Goal: Task Accomplishment & Management: Use online tool/utility

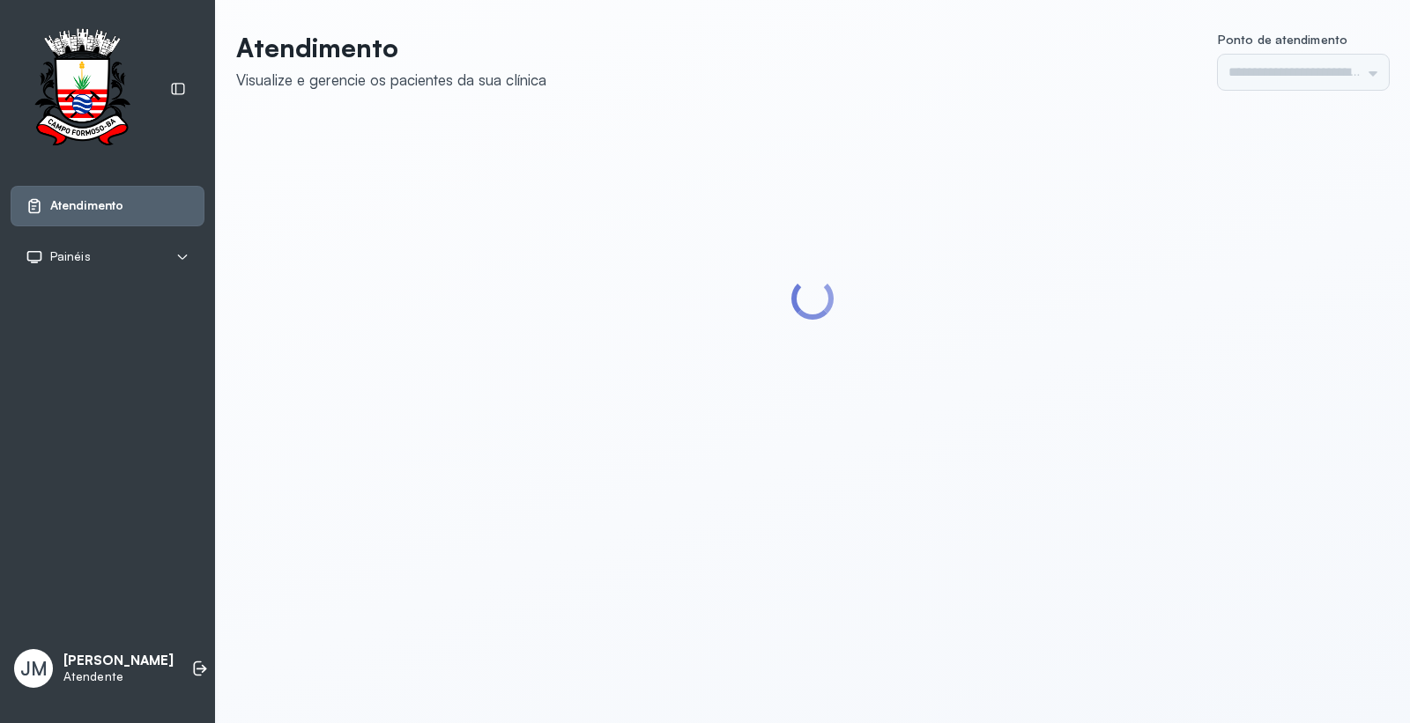
type input "*********"
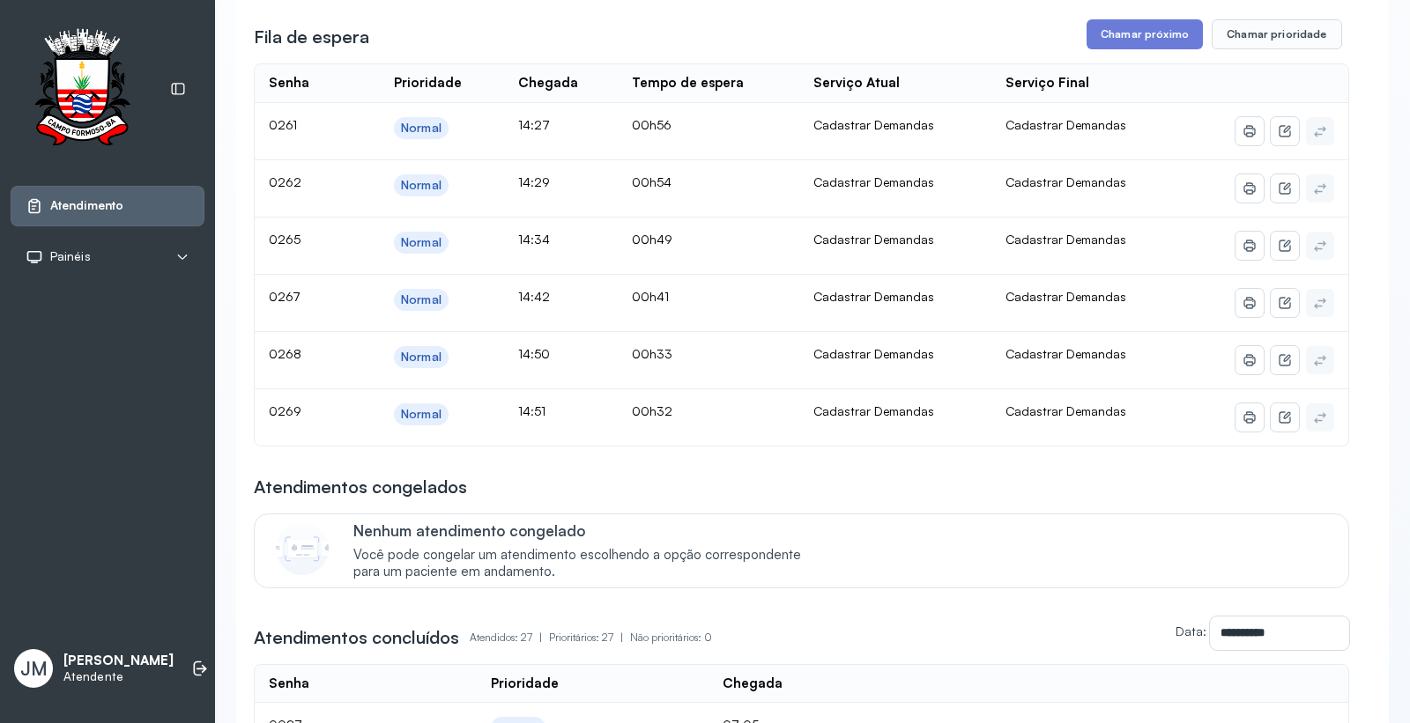
scroll to position [293, 0]
click at [1126, 35] on button "Chamar próximo" at bounding box center [1145, 34] width 116 height 30
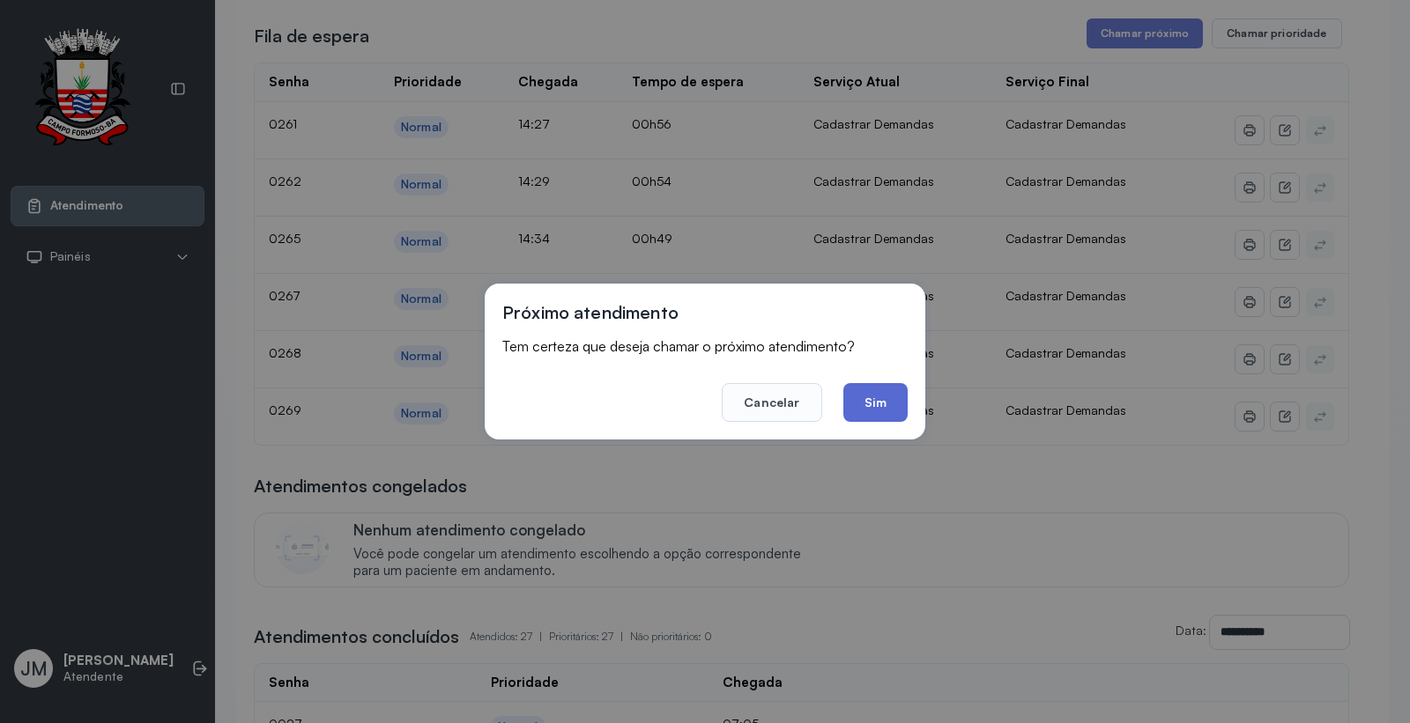
click at [868, 401] on button "Sim" at bounding box center [875, 402] width 64 height 39
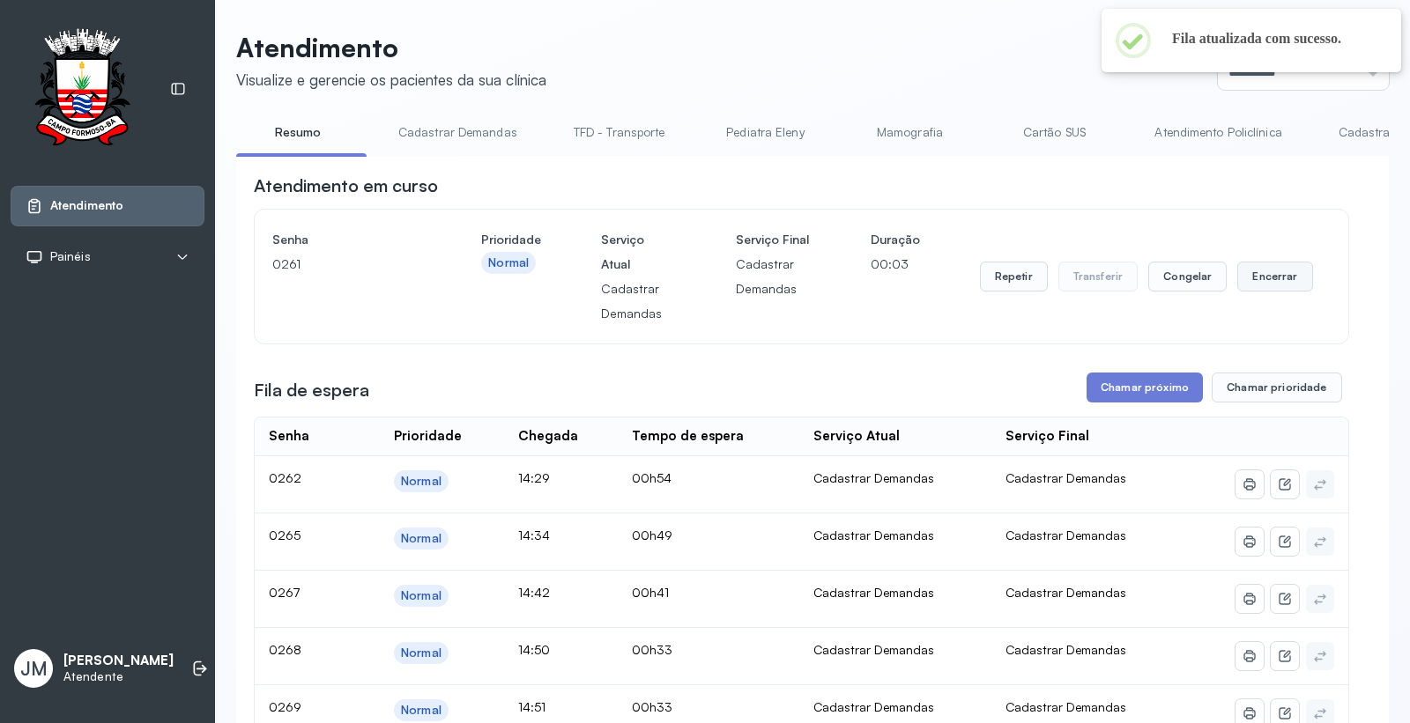
click at [1270, 271] on button "Encerrar" at bounding box center [1274, 277] width 75 height 30
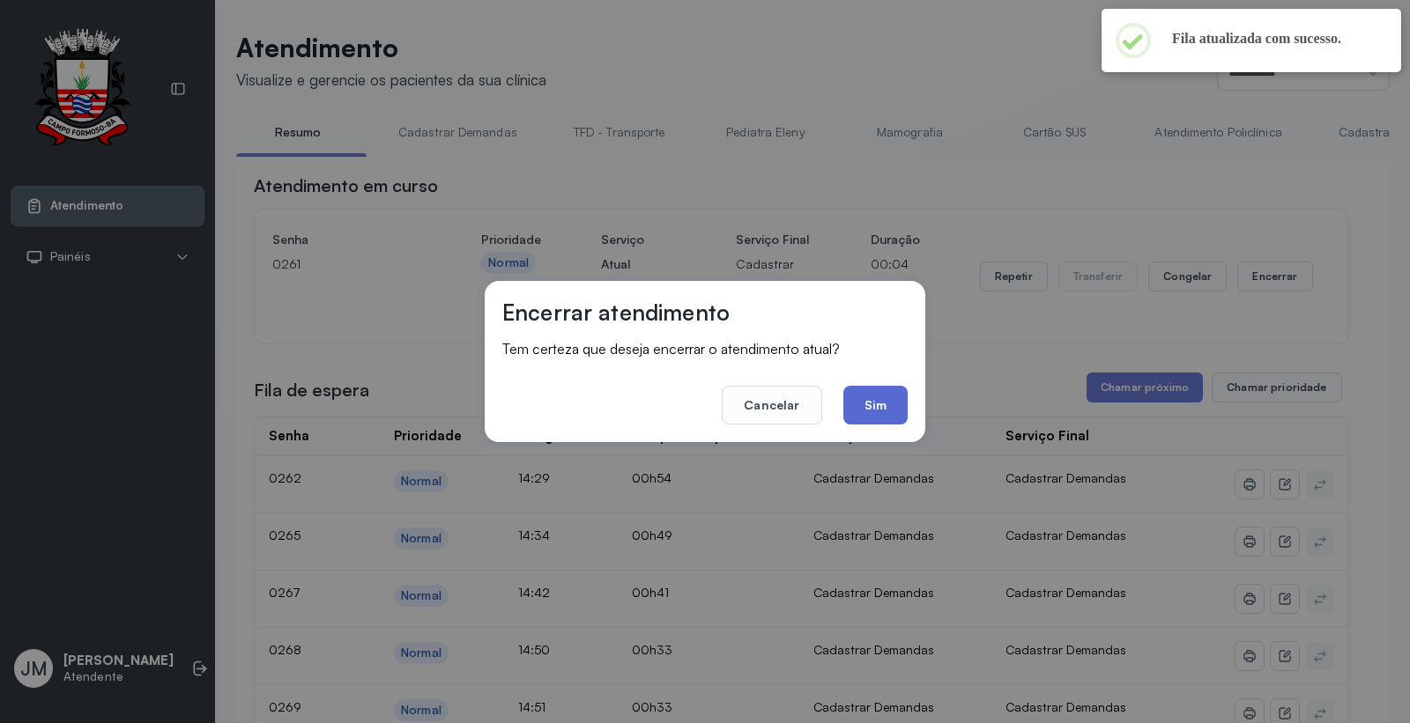
click at [872, 398] on button "Sim" at bounding box center [875, 405] width 64 height 39
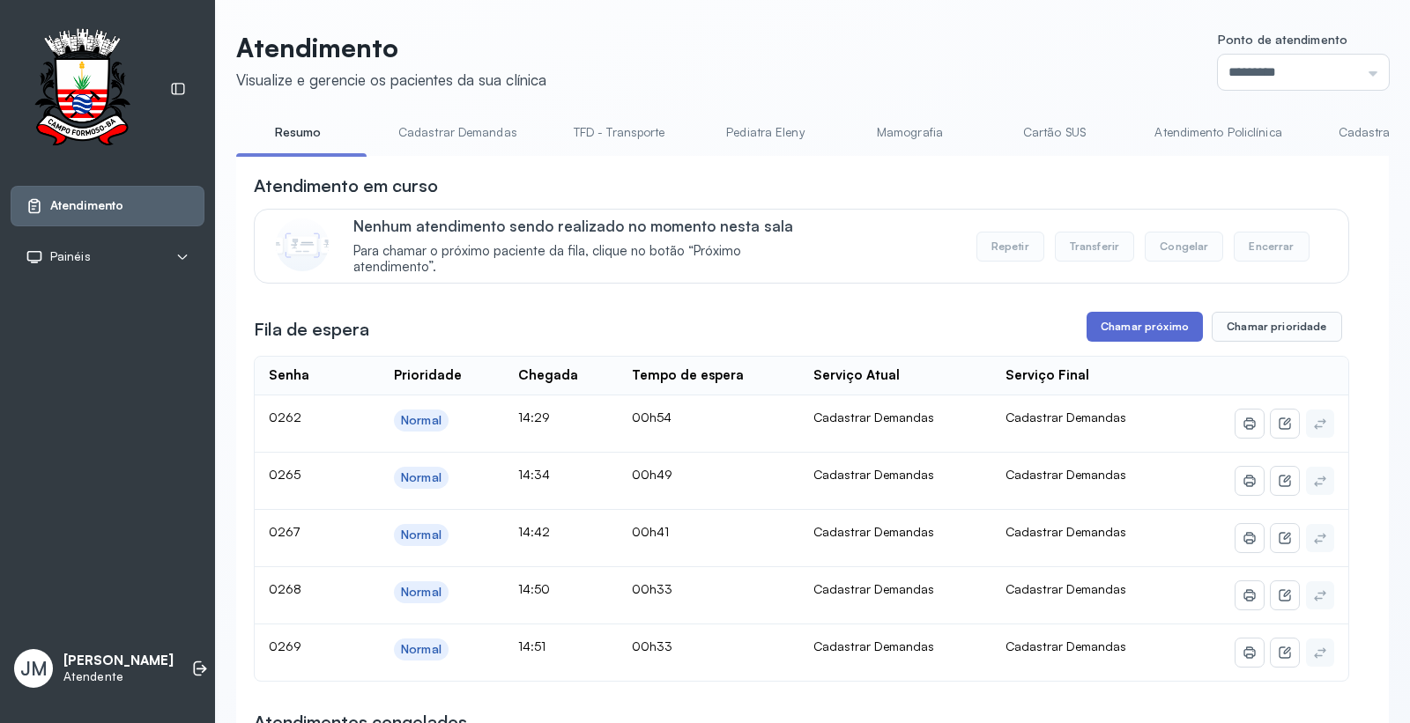
click at [1138, 327] on button "Chamar próximo" at bounding box center [1145, 327] width 116 height 30
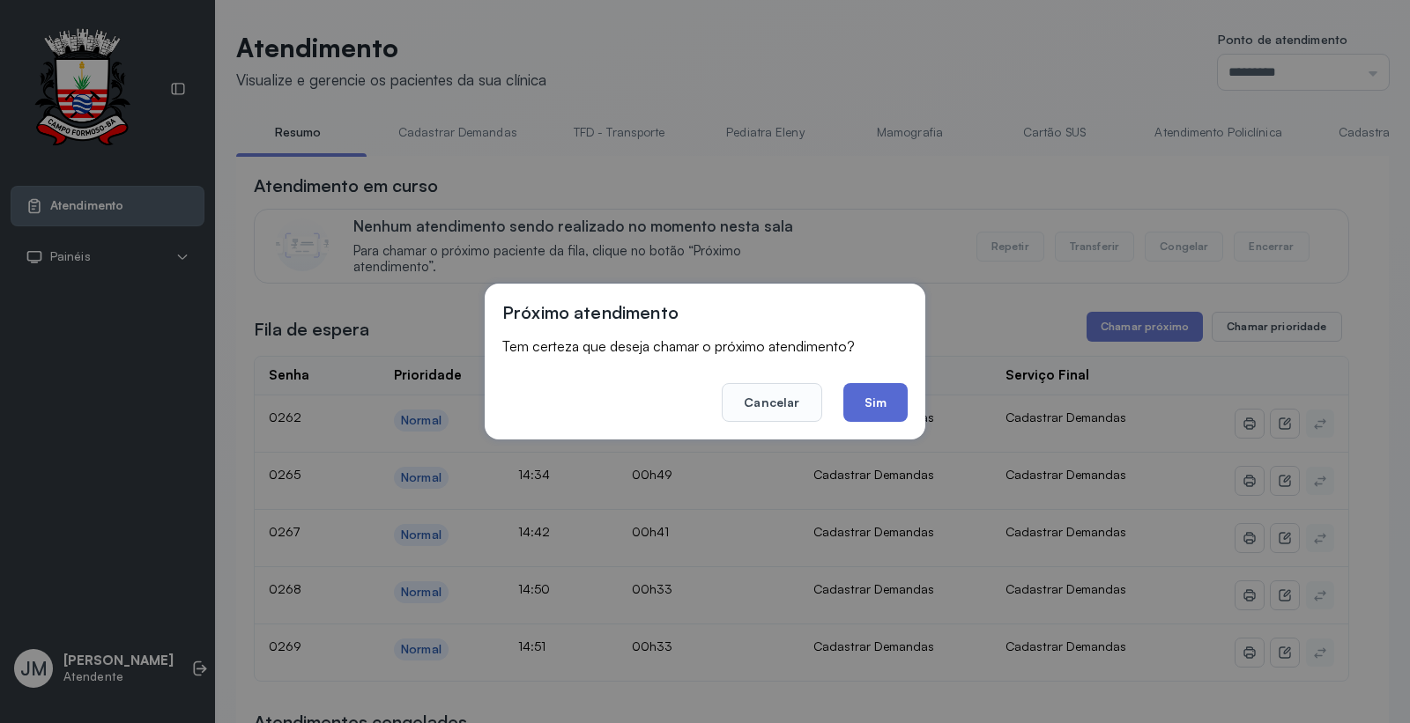
click at [865, 389] on button "Sim" at bounding box center [875, 402] width 64 height 39
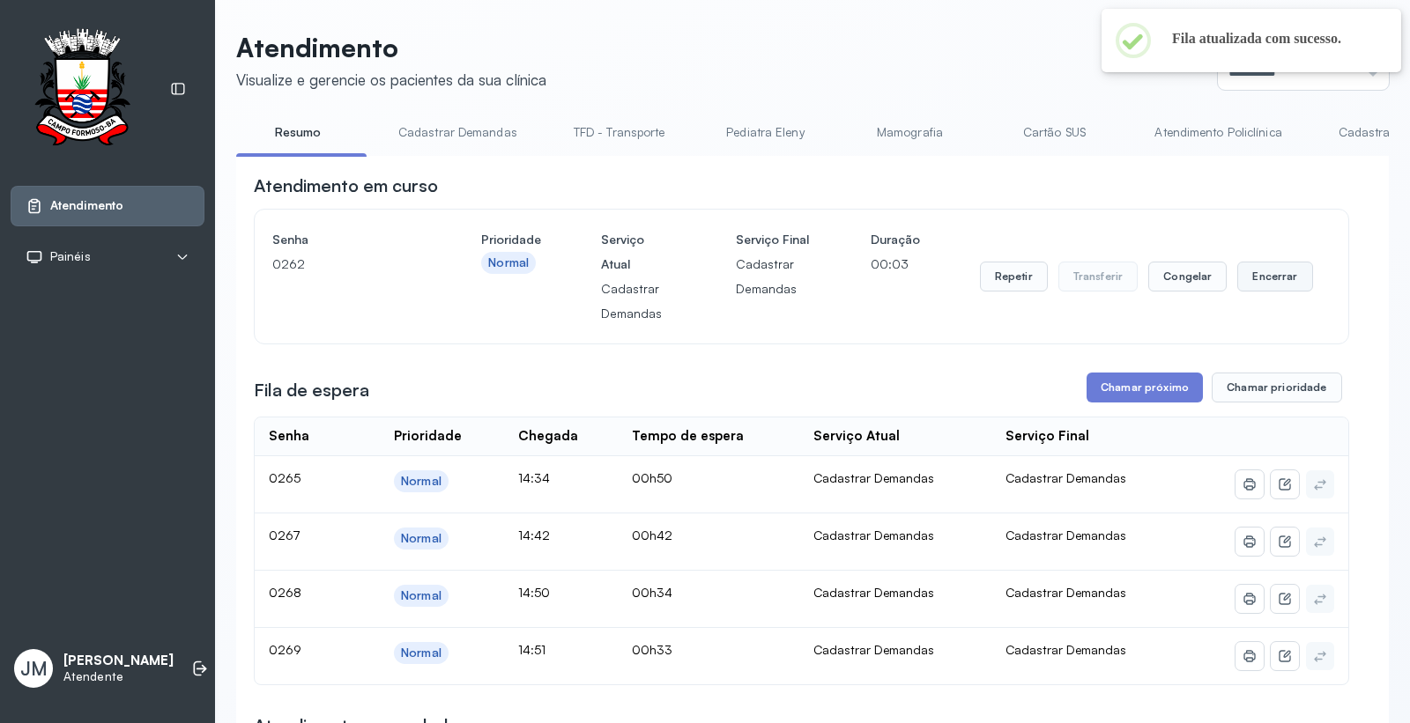
click at [1265, 271] on button "Encerrar" at bounding box center [1274, 277] width 75 height 30
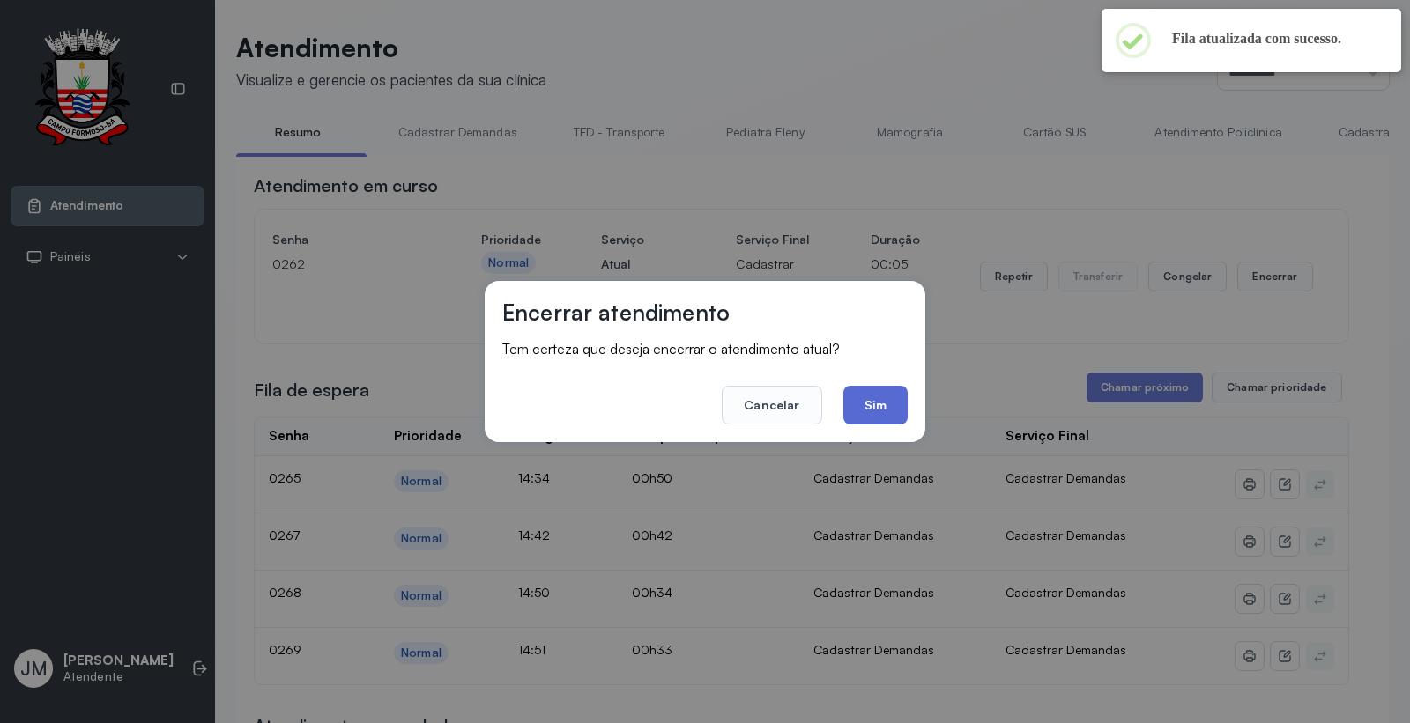
click at [874, 398] on button "Sim" at bounding box center [875, 405] width 64 height 39
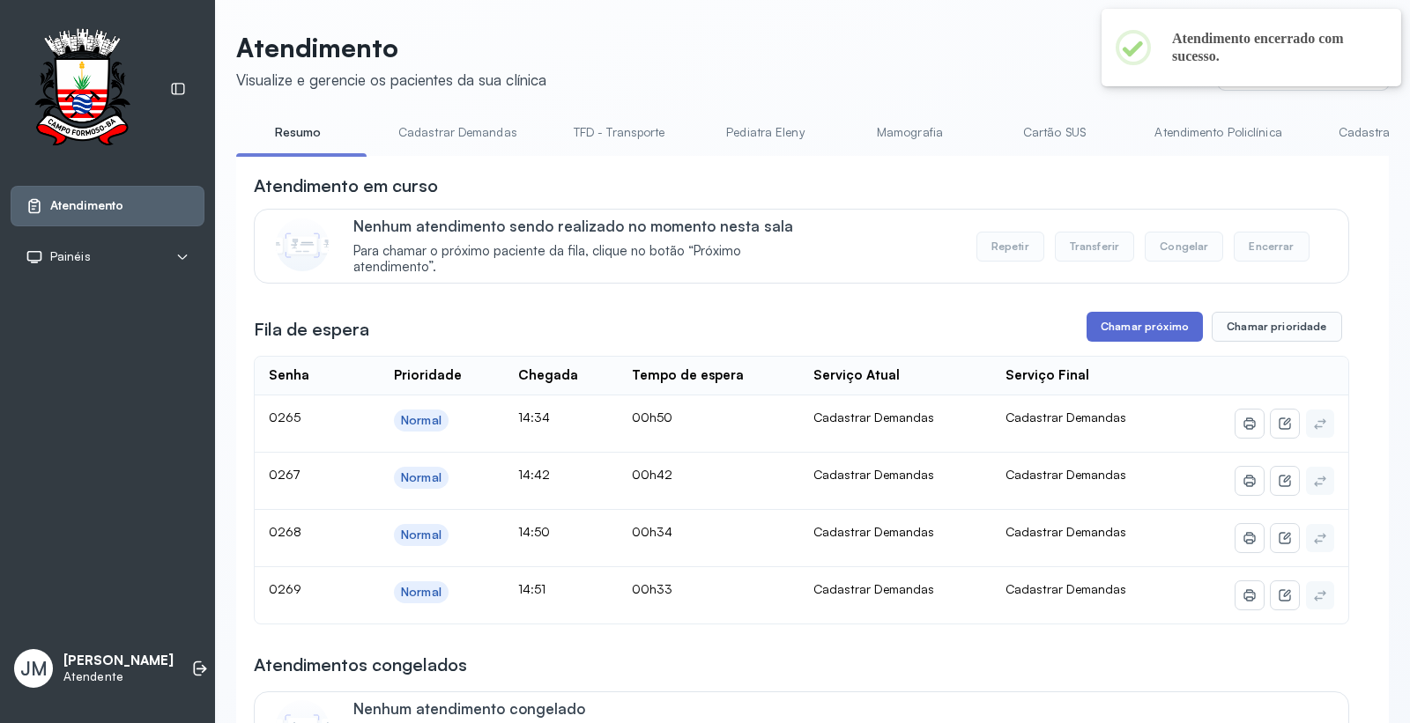
click at [1131, 330] on button "Chamar próximo" at bounding box center [1145, 327] width 116 height 30
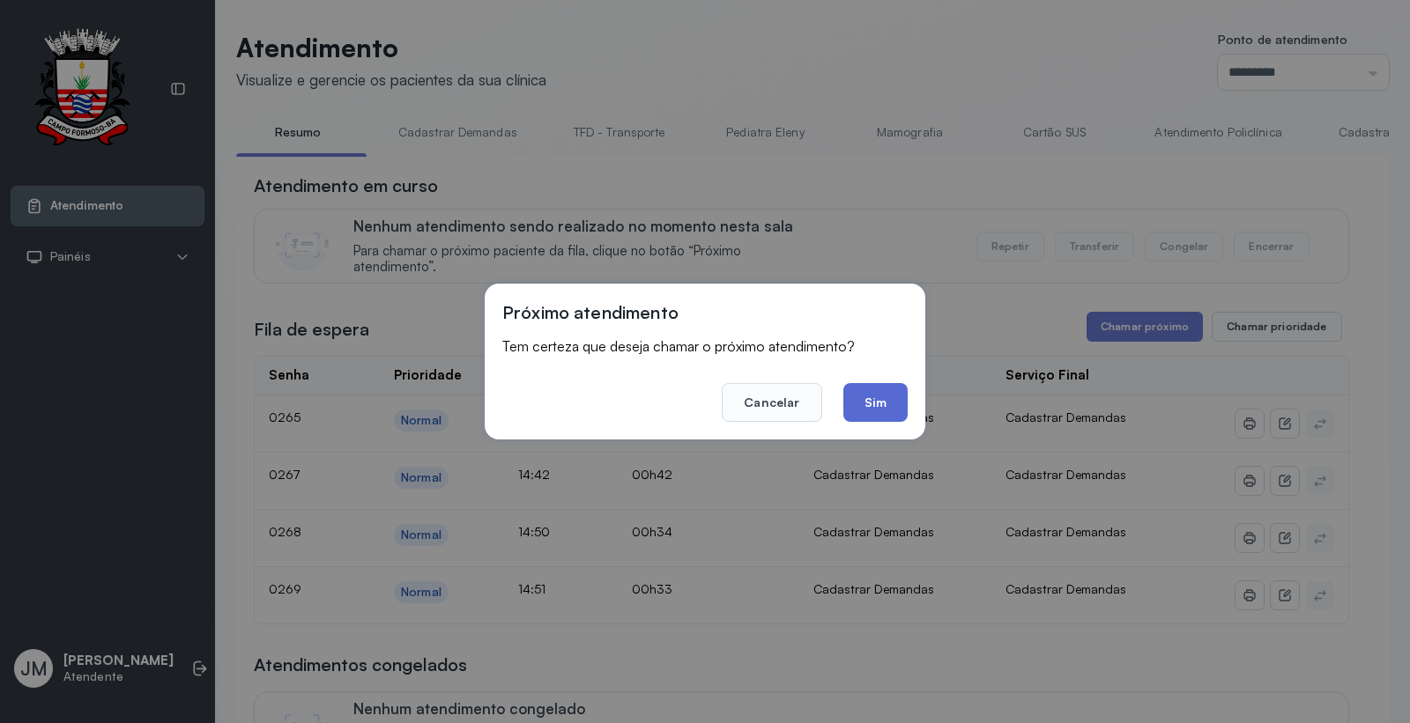
click at [868, 403] on button "Sim" at bounding box center [875, 402] width 64 height 39
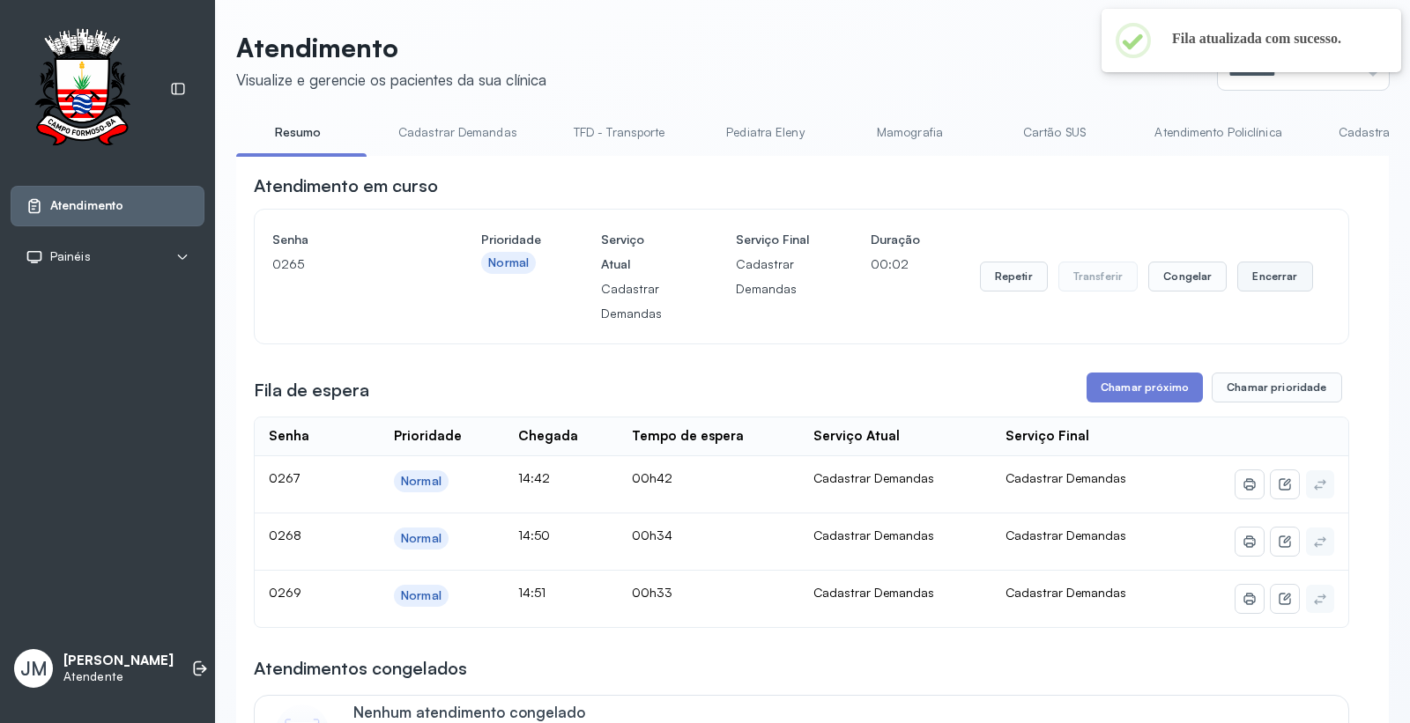
click at [1253, 277] on button "Encerrar" at bounding box center [1274, 277] width 75 height 30
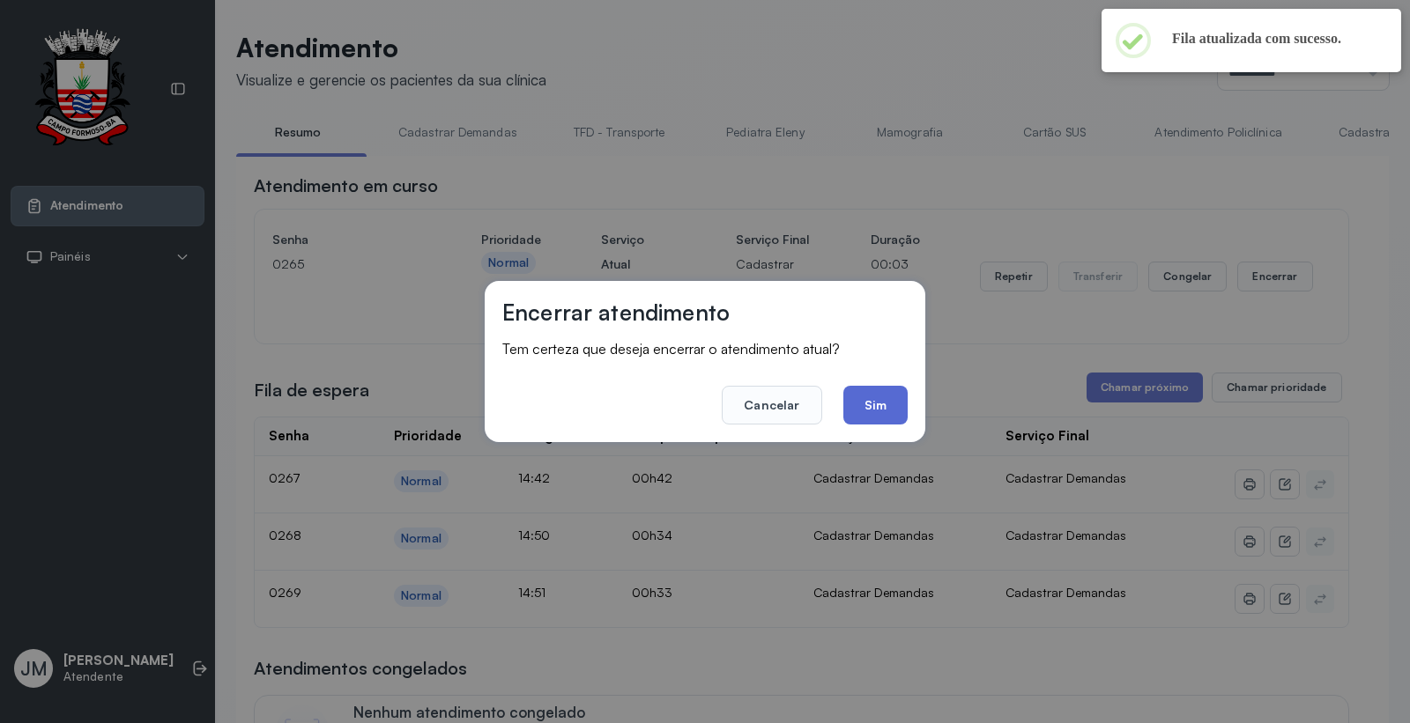
click at [875, 397] on button "Sim" at bounding box center [875, 405] width 64 height 39
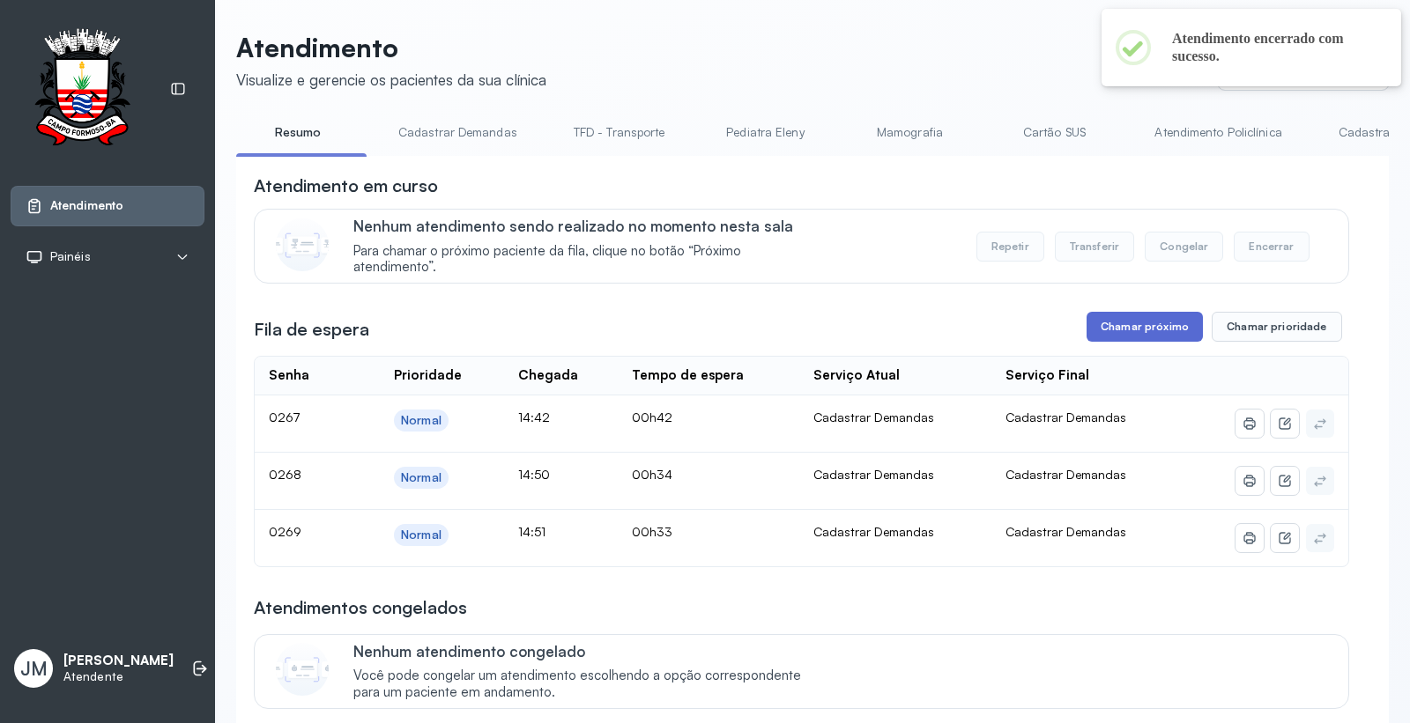
click at [1134, 320] on button "Chamar próximo" at bounding box center [1145, 327] width 116 height 30
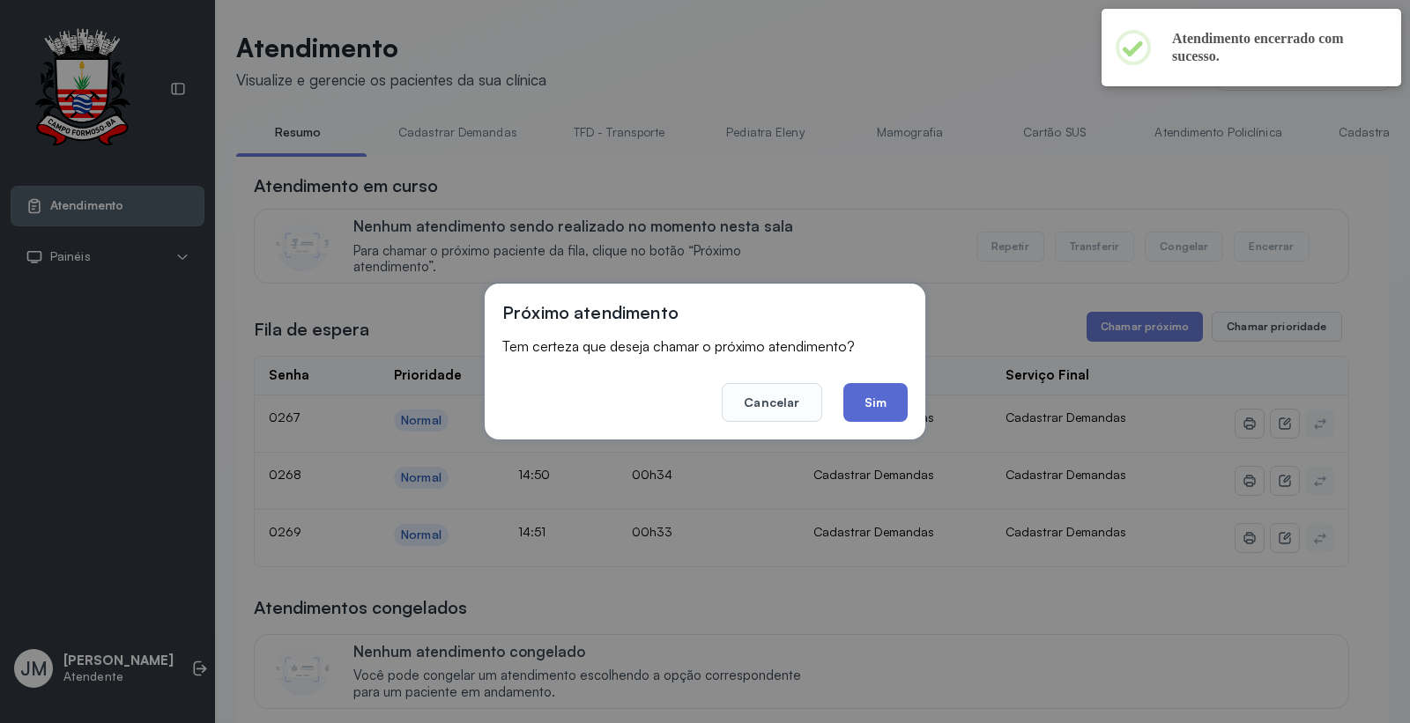
click at [875, 401] on button "Sim" at bounding box center [875, 402] width 64 height 39
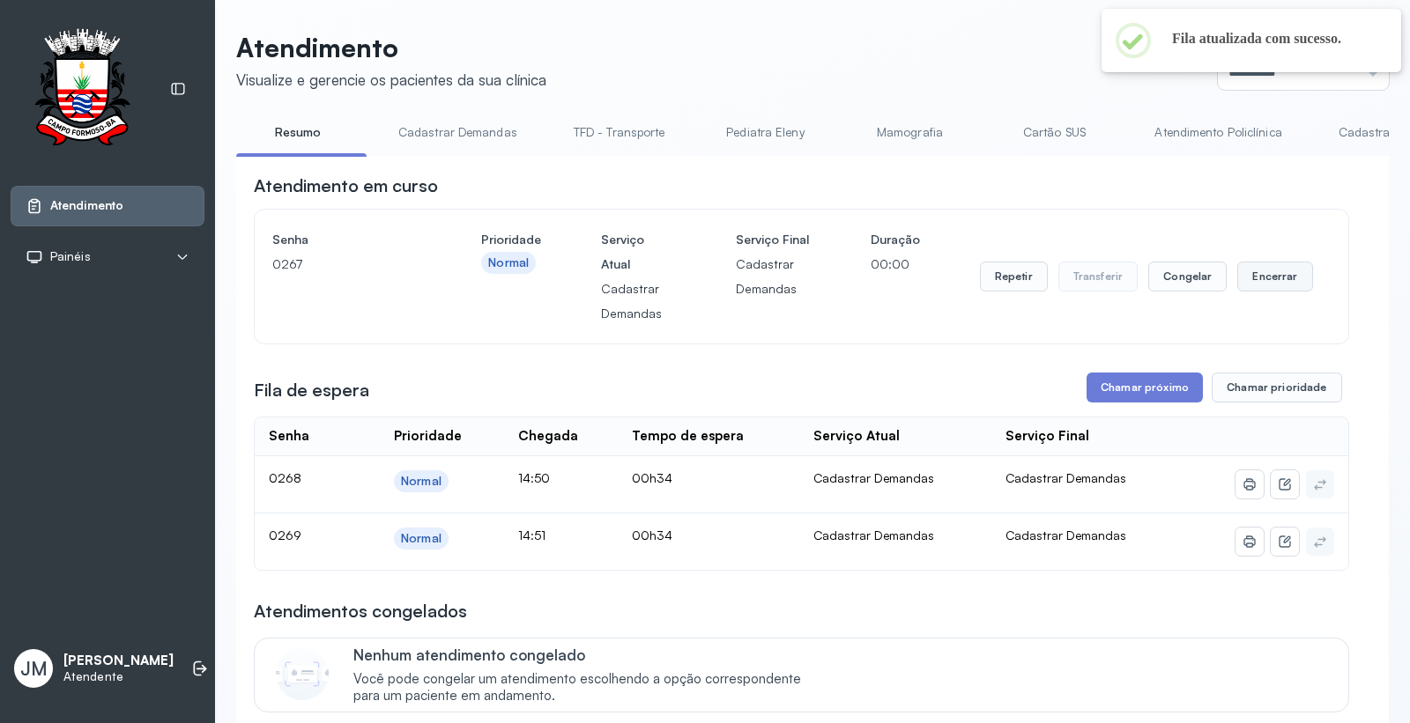
click at [1262, 279] on button "Encerrar" at bounding box center [1274, 277] width 75 height 30
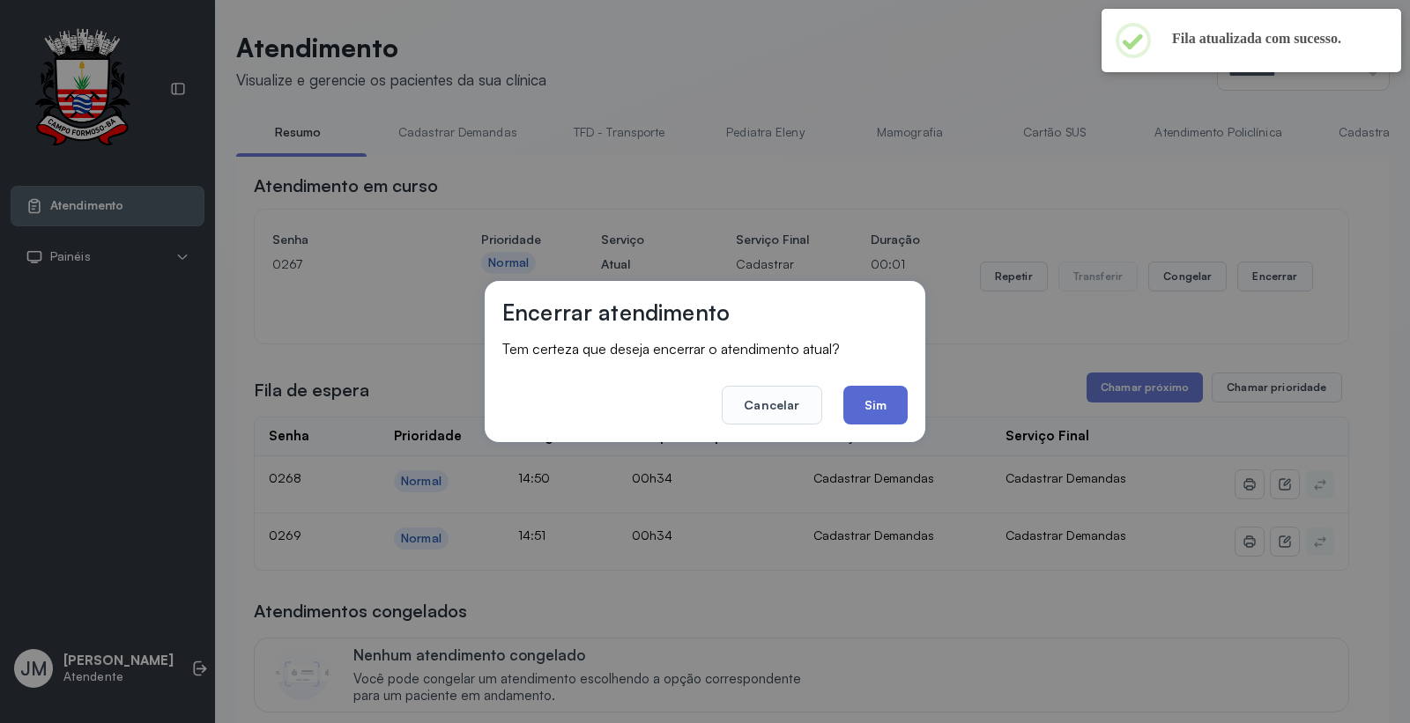
click at [885, 400] on button "Sim" at bounding box center [875, 405] width 64 height 39
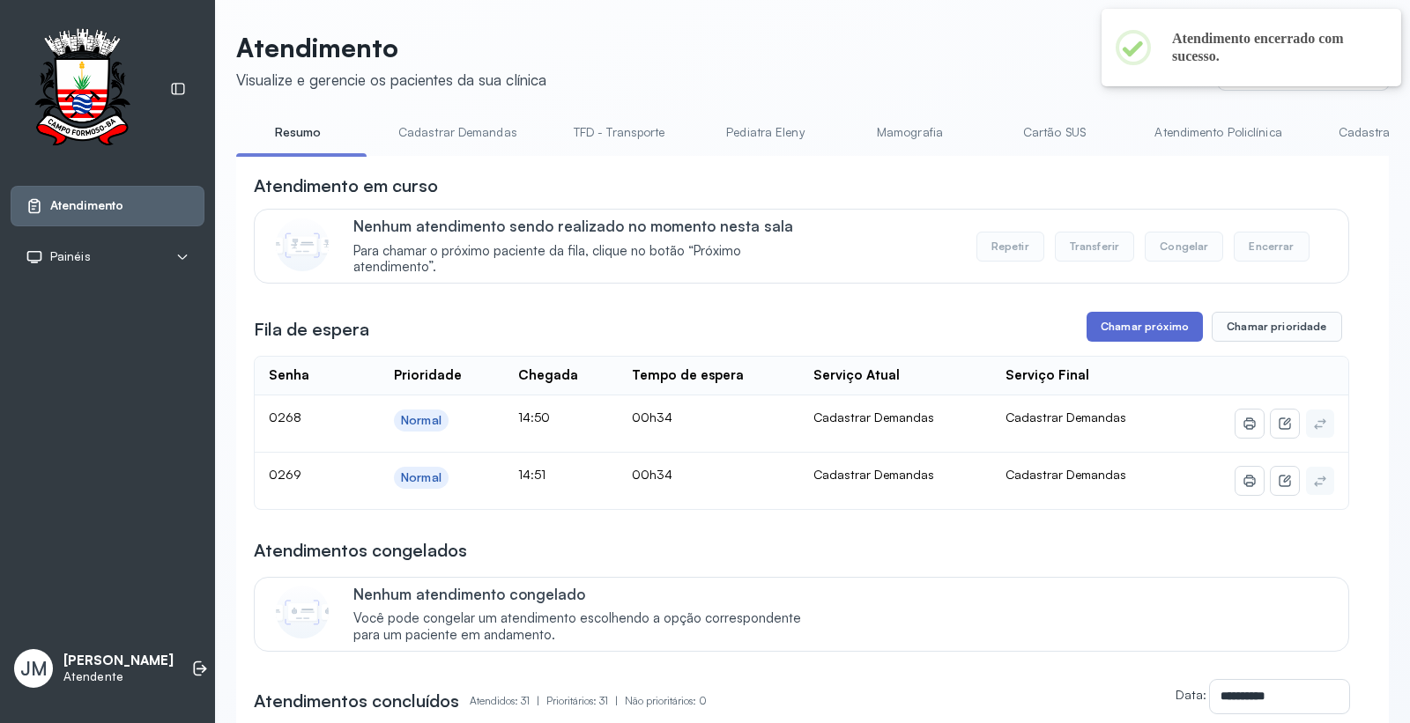
click at [1140, 321] on button "Chamar próximo" at bounding box center [1145, 327] width 116 height 30
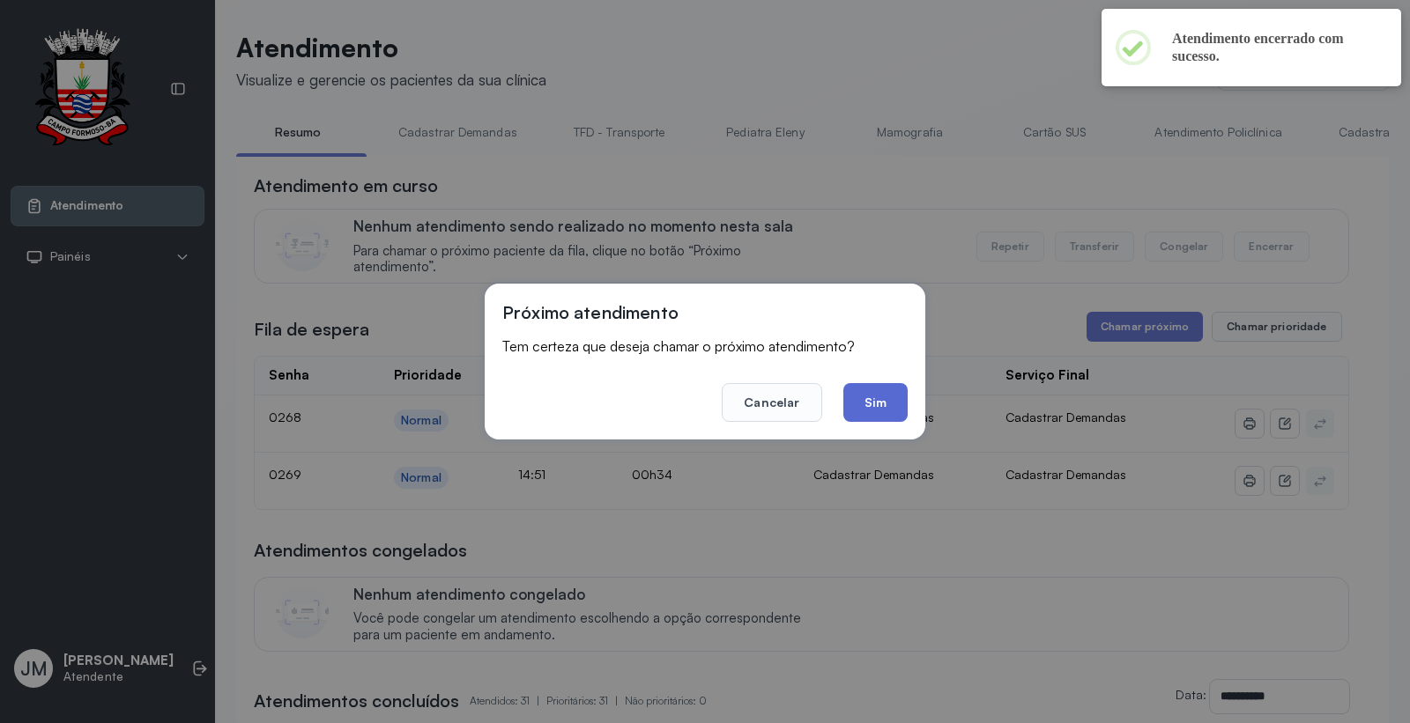
click at [870, 402] on button "Sim" at bounding box center [875, 402] width 64 height 39
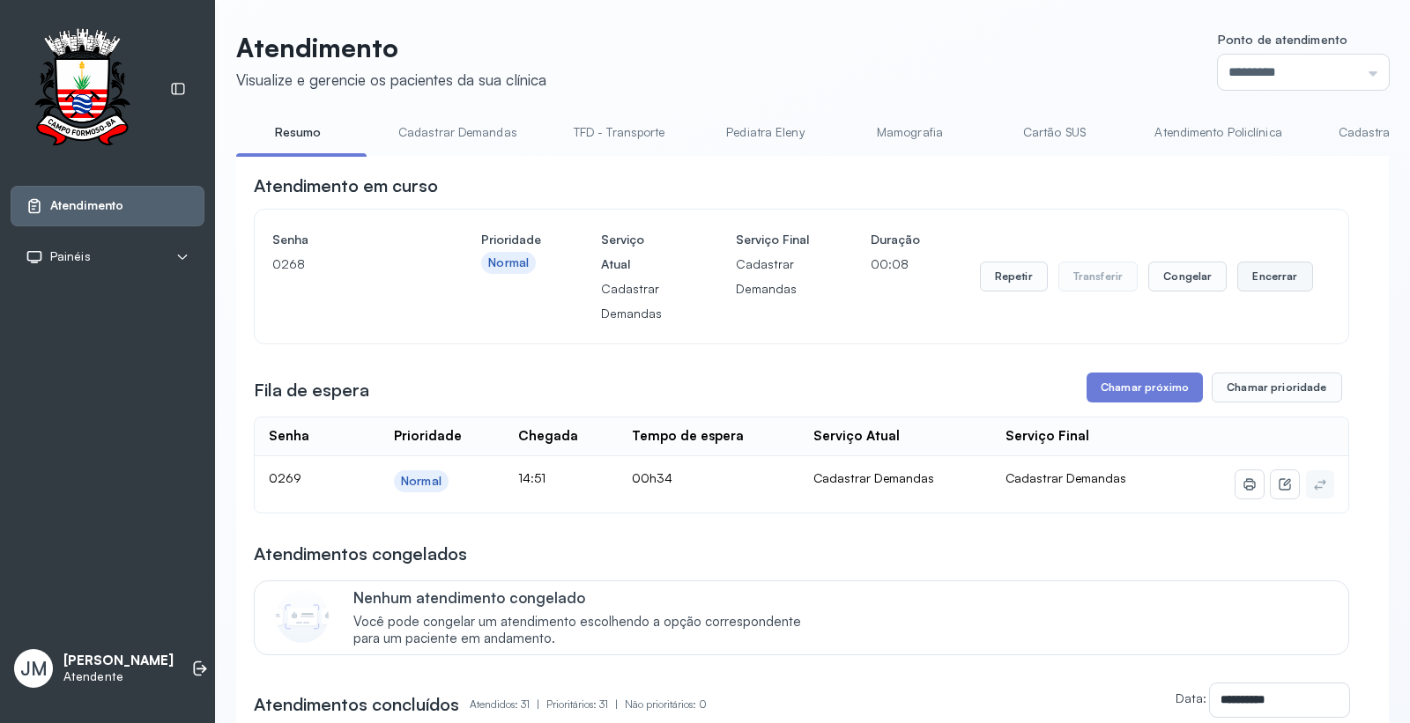
click at [1267, 278] on button "Encerrar" at bounding box center [1274, 277] width 75 height 30
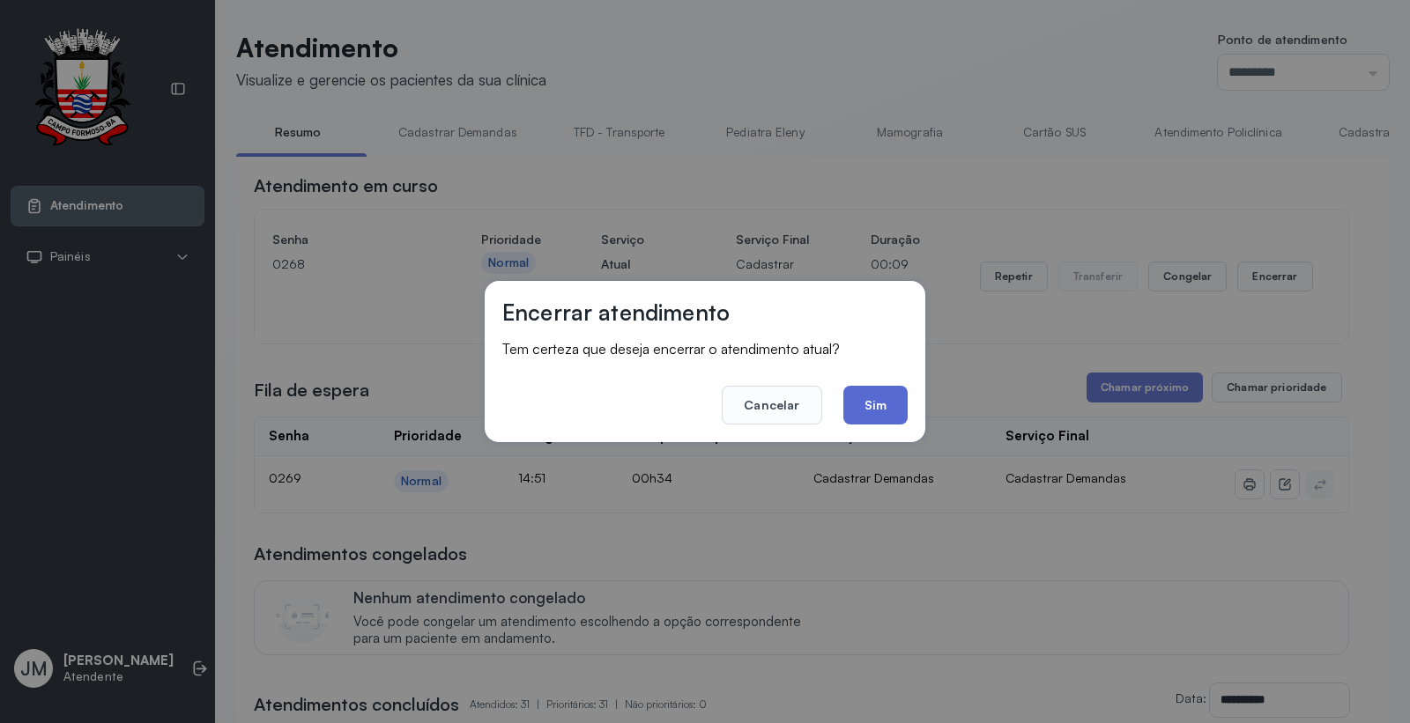
click at [885, 397] on button "Sim" at bounding box center [875, 405] width 64 height 39
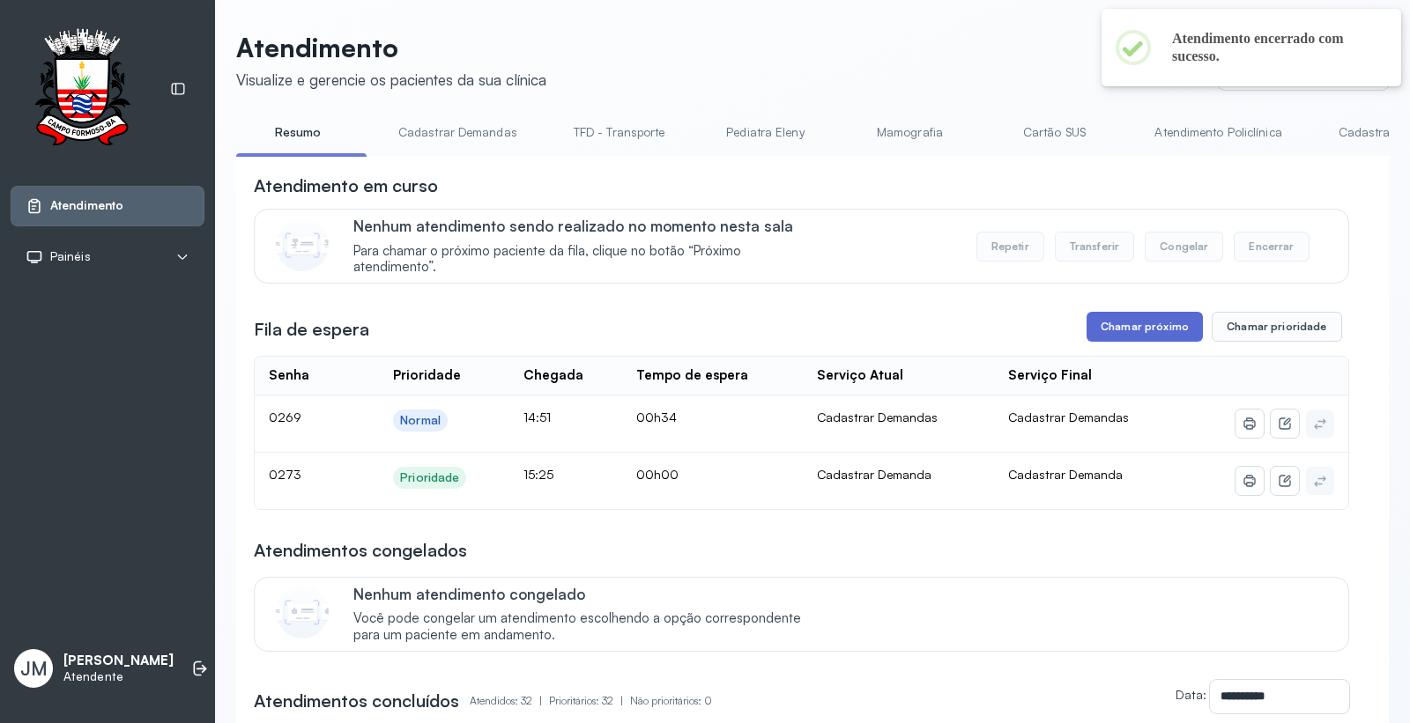
click at [1124, 322] on button "Chamar próximo" at bounding box center [1145, 327] width 116 height 30
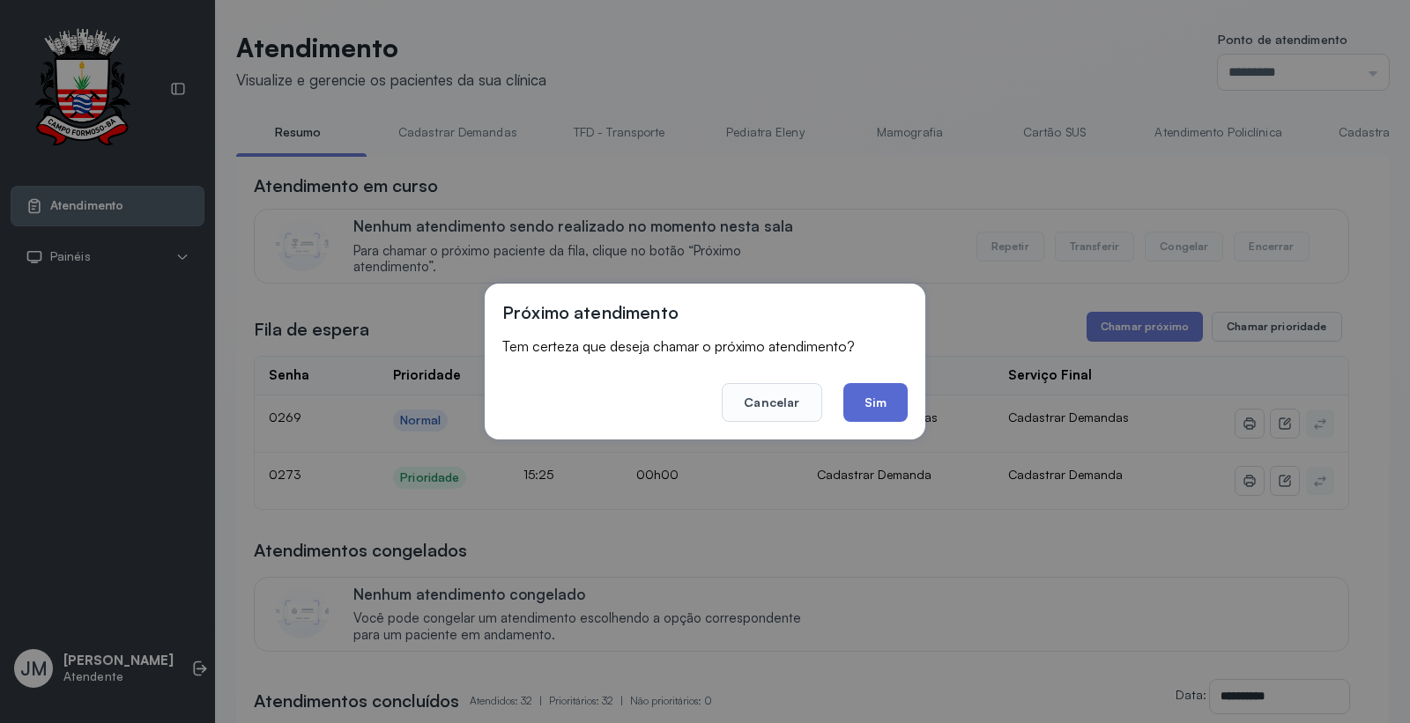
click at [887, 395] on button "Sim" at bounding box center [875, 402] width 64 height 39
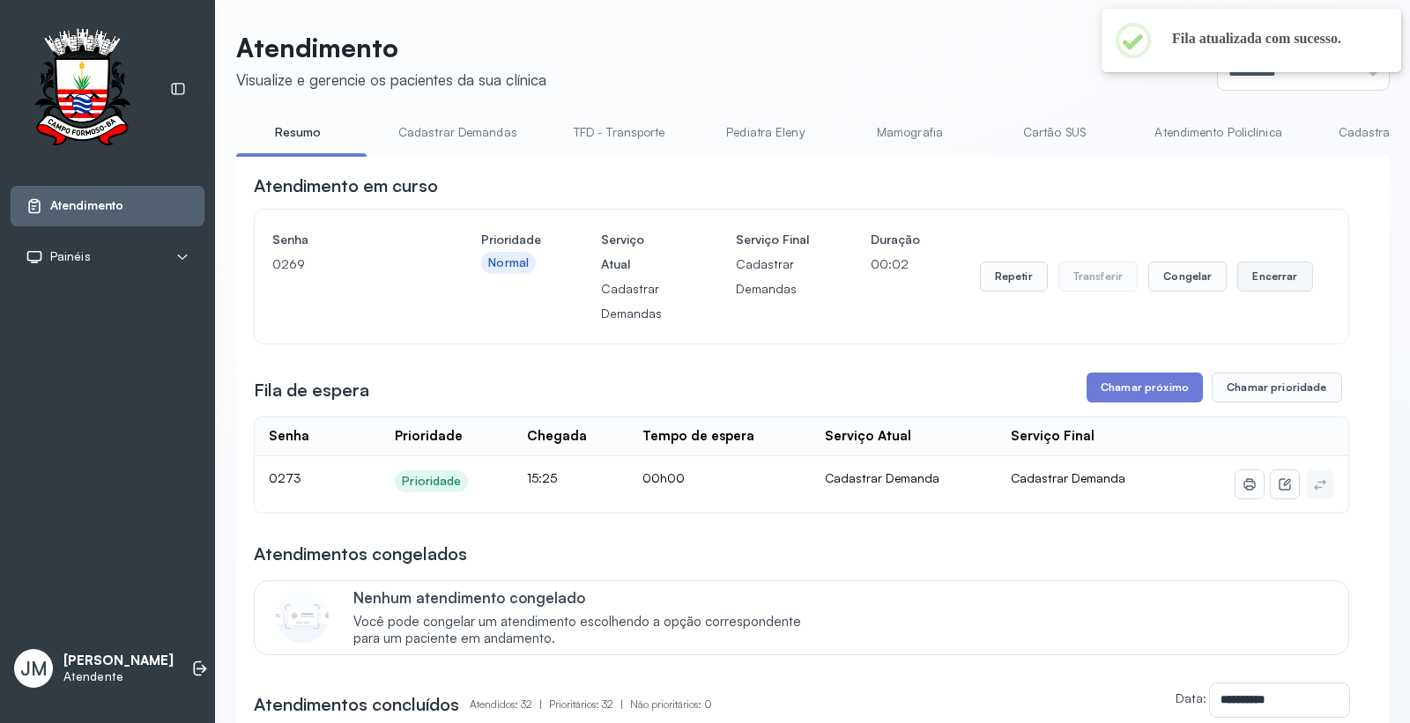
click at [1265, 274] on button "Encerrar" at bounding box center [1274, 277] width 75 height 30
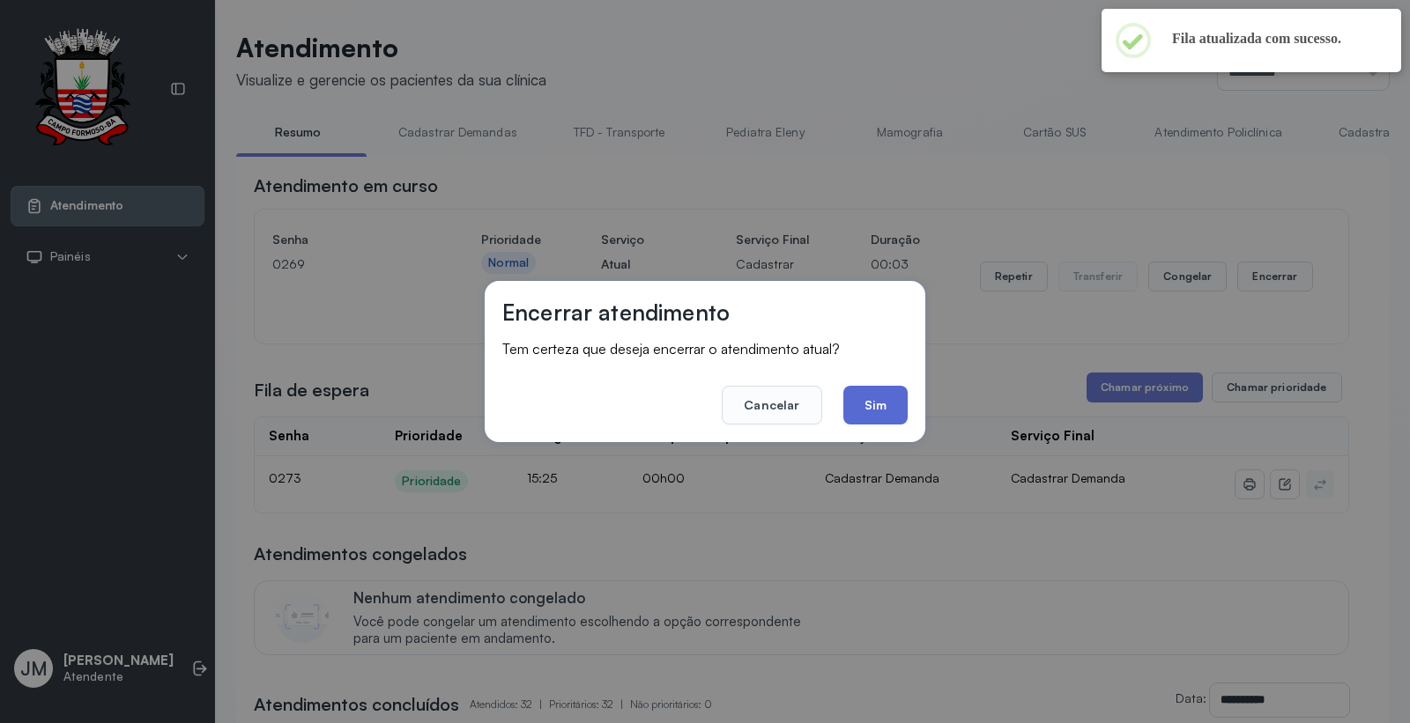
click at [851, 395] on button "Sim" at bounding box center [875, 405] width 64 height 39
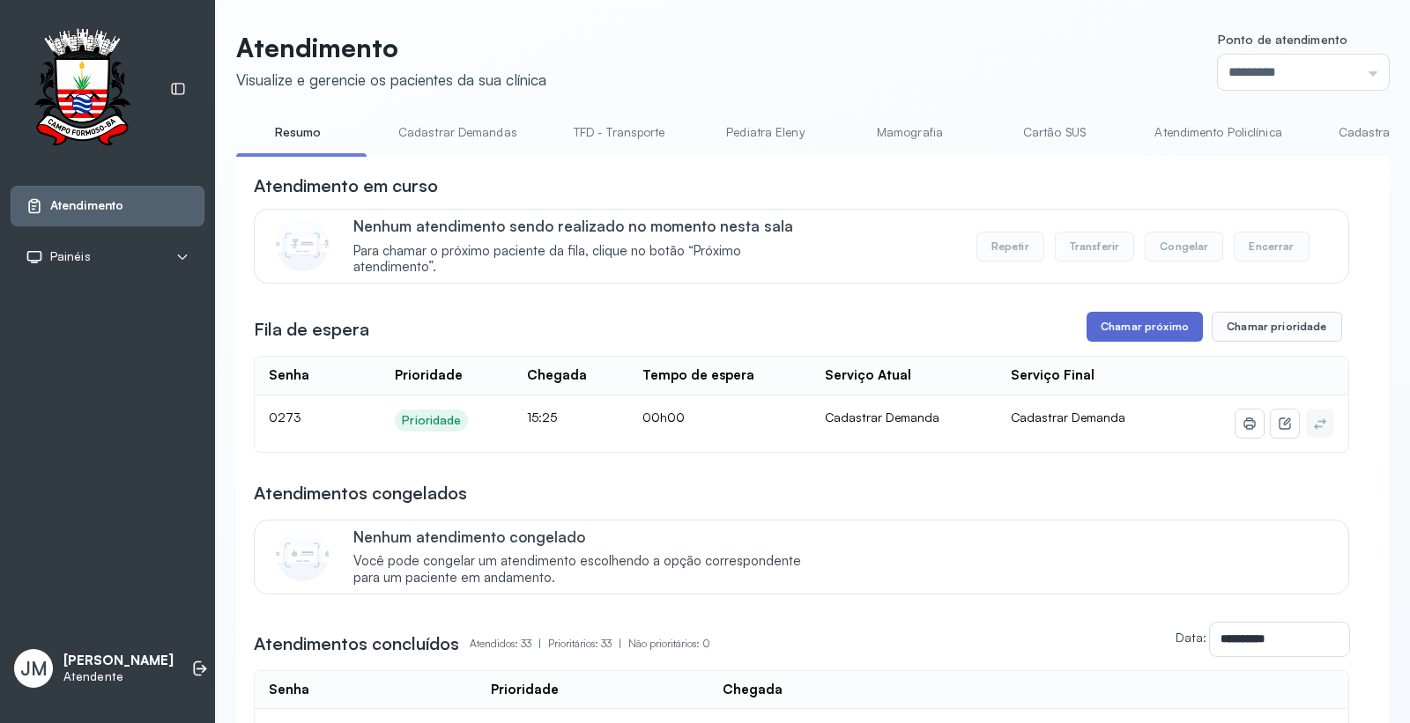
click at [1126, 337] on button "Chamar próximo" at bounding box center [1145, 327] width 116 height 30
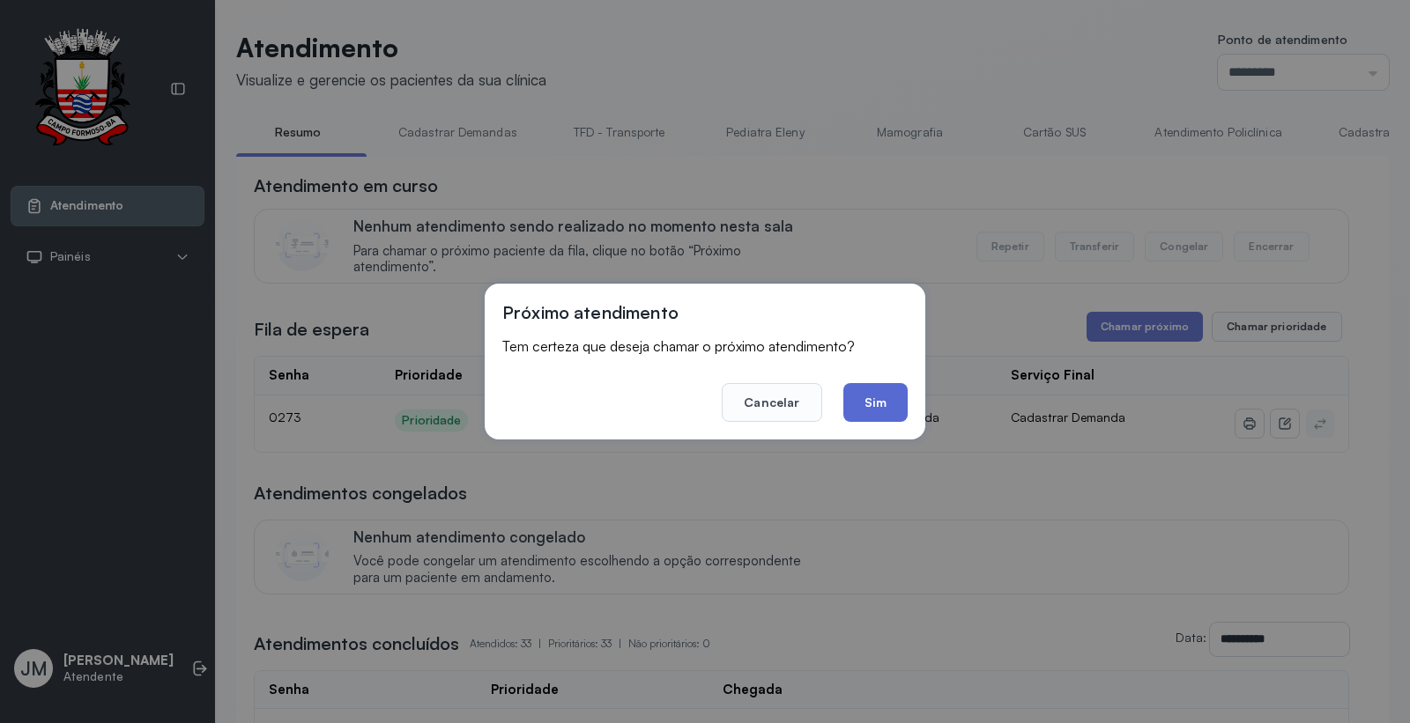
click at [865, 399] on button "Sim" at bounding box center [875, 402] width 64 height 39
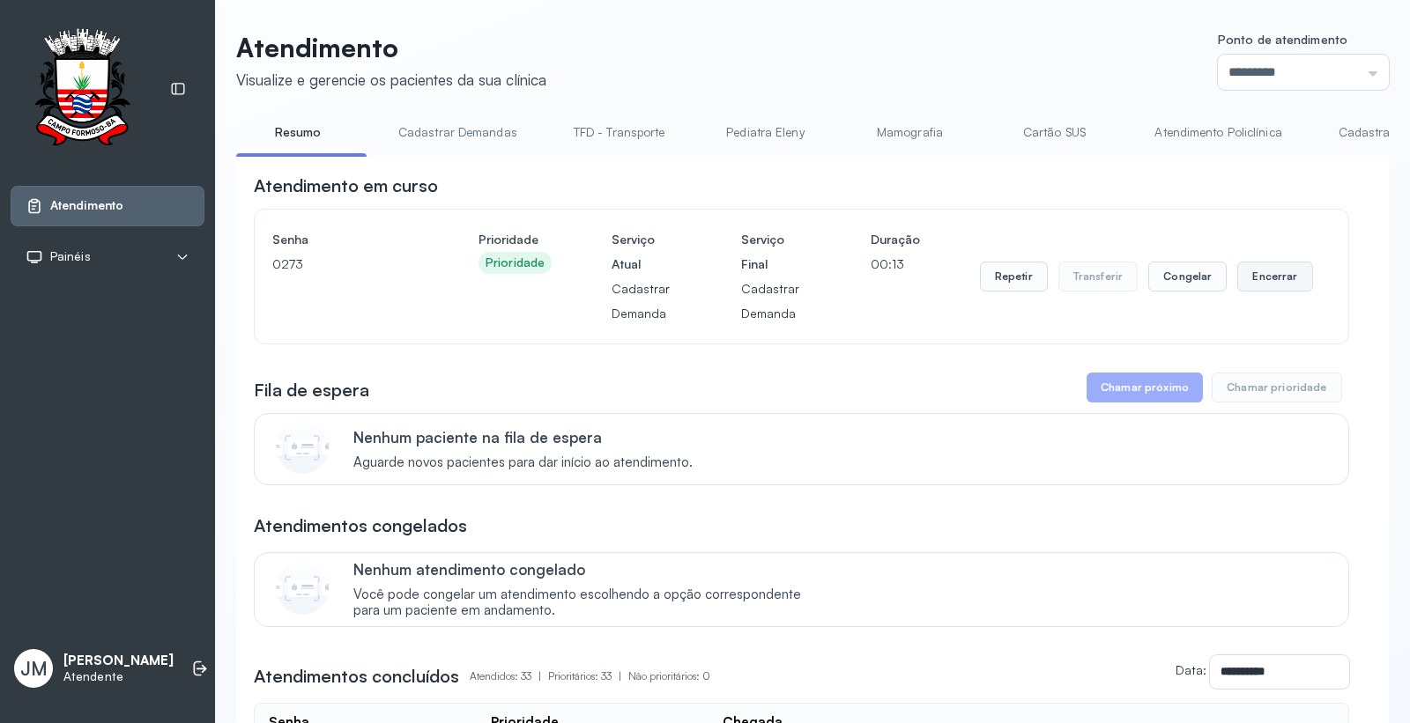
click at [1257, 269] on button "Encerrar" at bounding box center [1274, 277] width 75 height 30
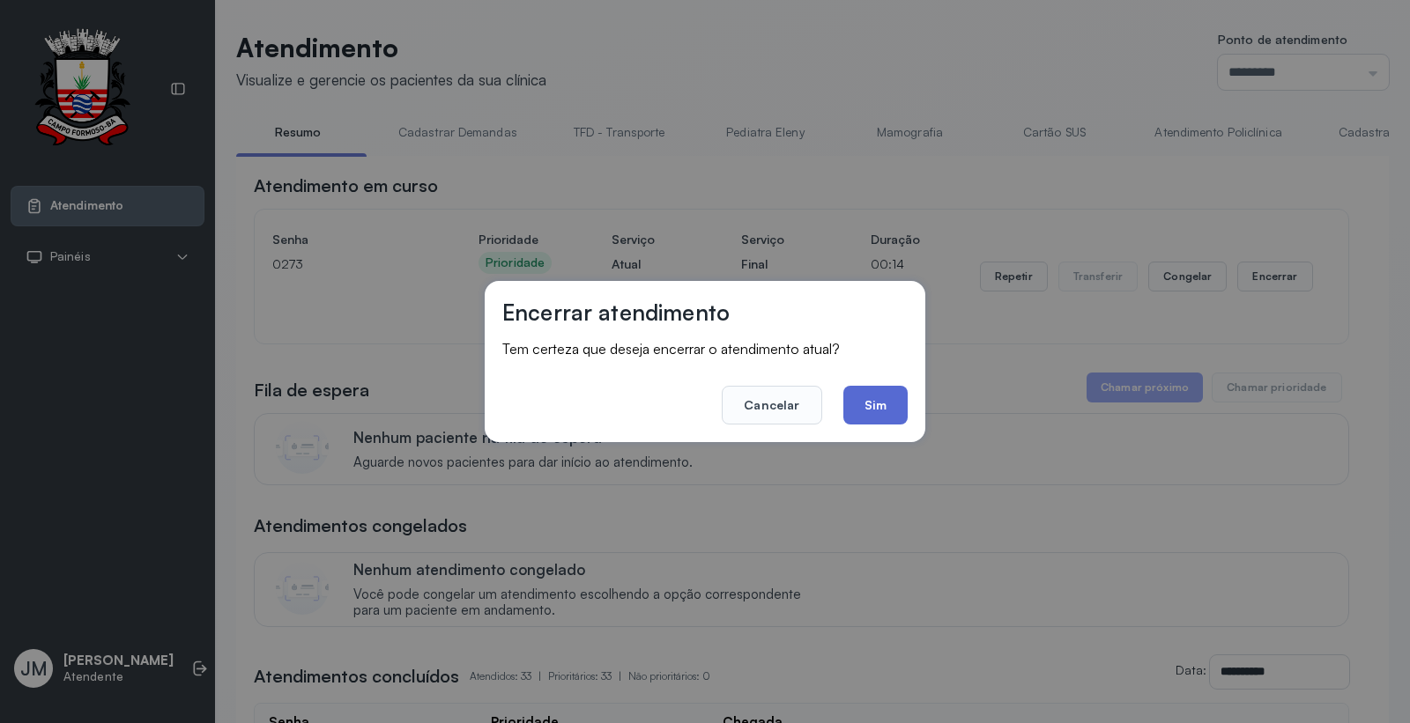
click at [879, 393] on button "Sim" at bounding box center [875, 405] width 64 height 39
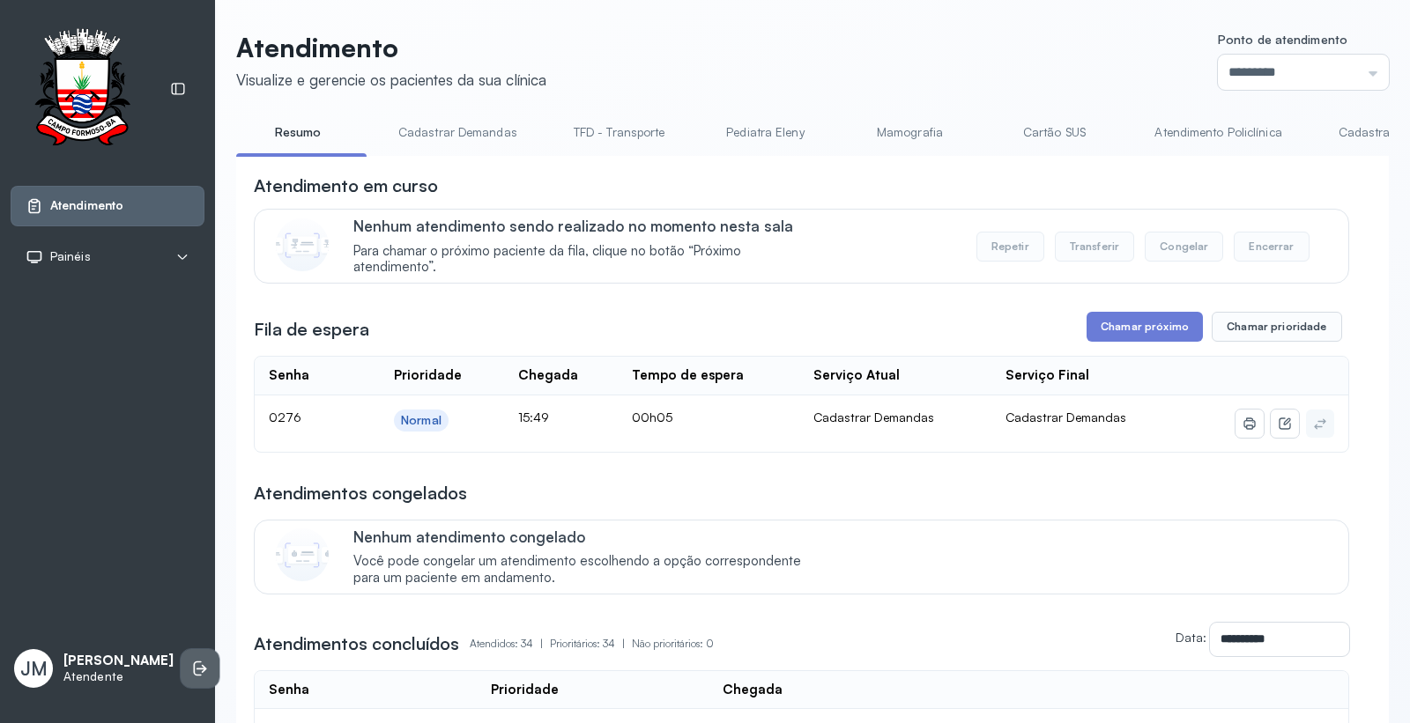
click at [191, 660] on icon at bounding box center [200, 669] width 18 height 18
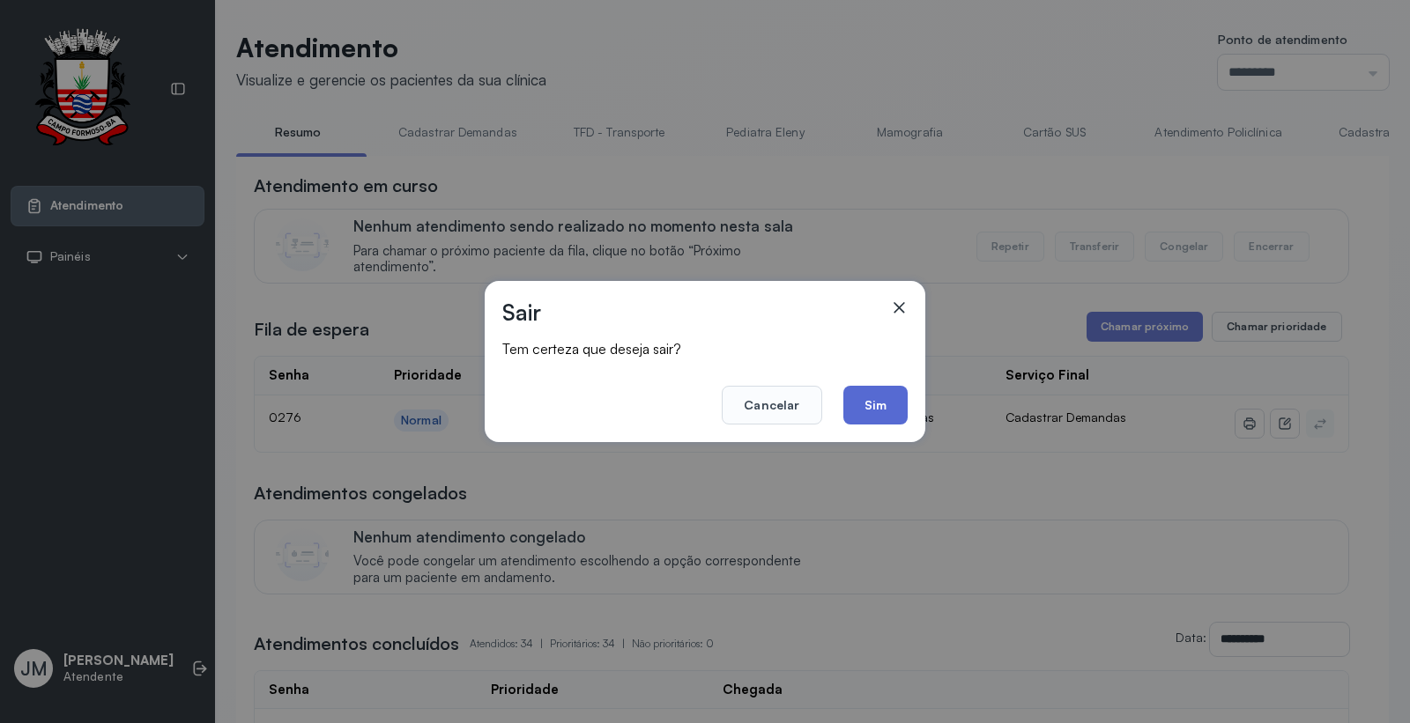
click at [882, 397] on button "Sim" at bounding box center [875, 405] width 64 height 39
